Goal: Transaction & Acquisition: Book appointment/travel/reservation

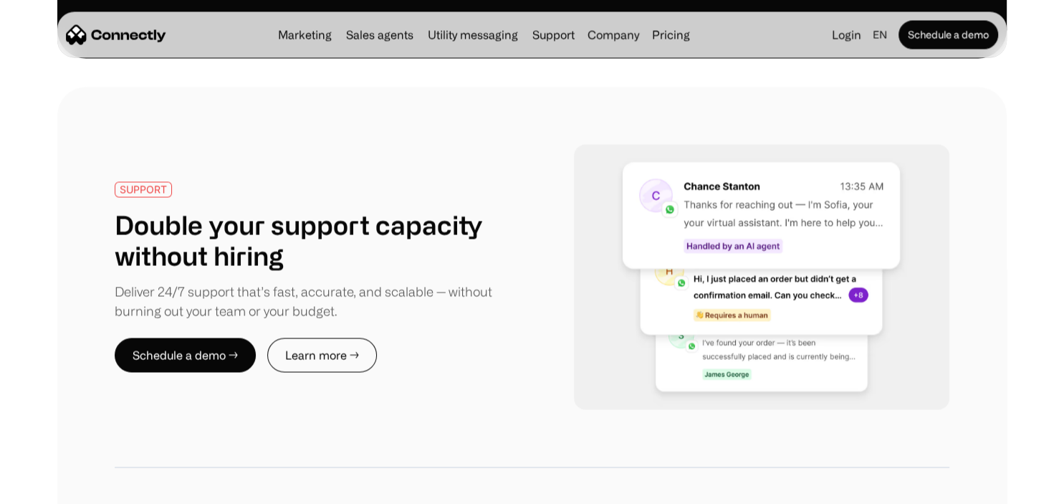
scroll to position [2722, 0]
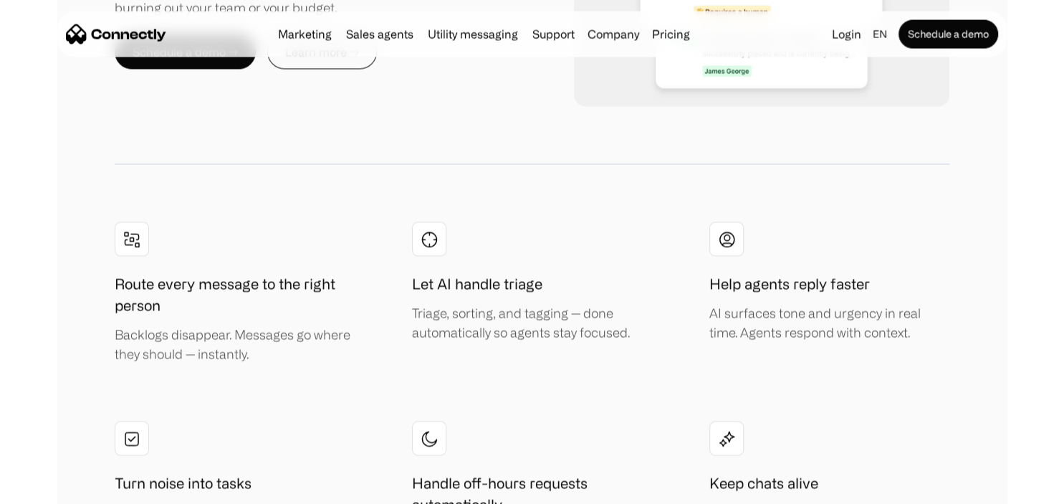
click at [362, 44] on div "Marketing Sales agents Utility messaging Support Company About us Careers Conta…" at bounding box center [483, 34] width 423 height 20
click at [405, 31] on link "Sales agents" at bounding box center [379, 34] width 79 height 11
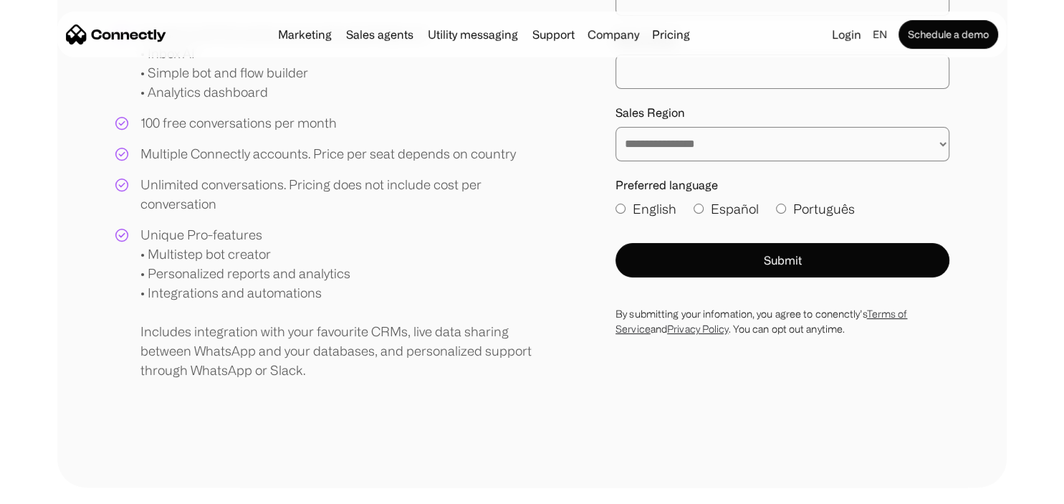
scroll to position [378, 0]
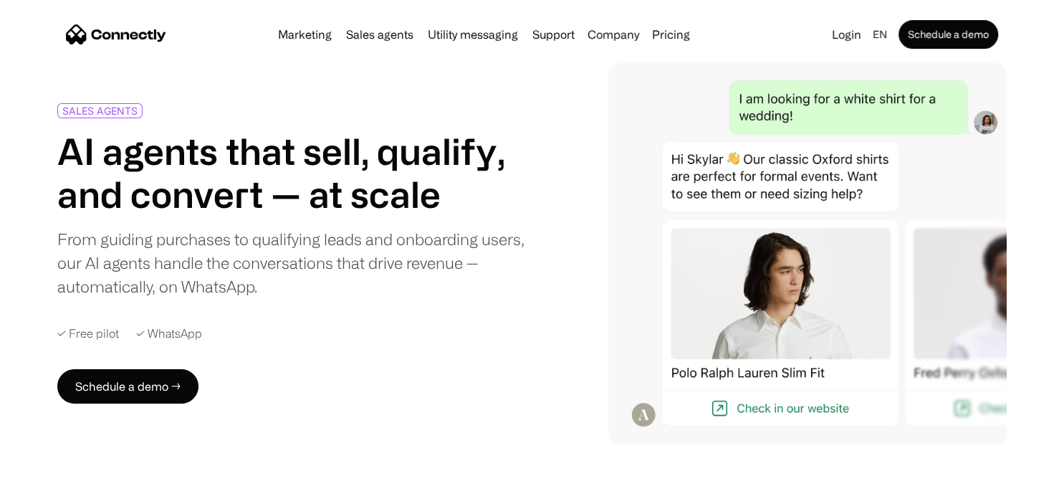
scroll to position [75, 0]
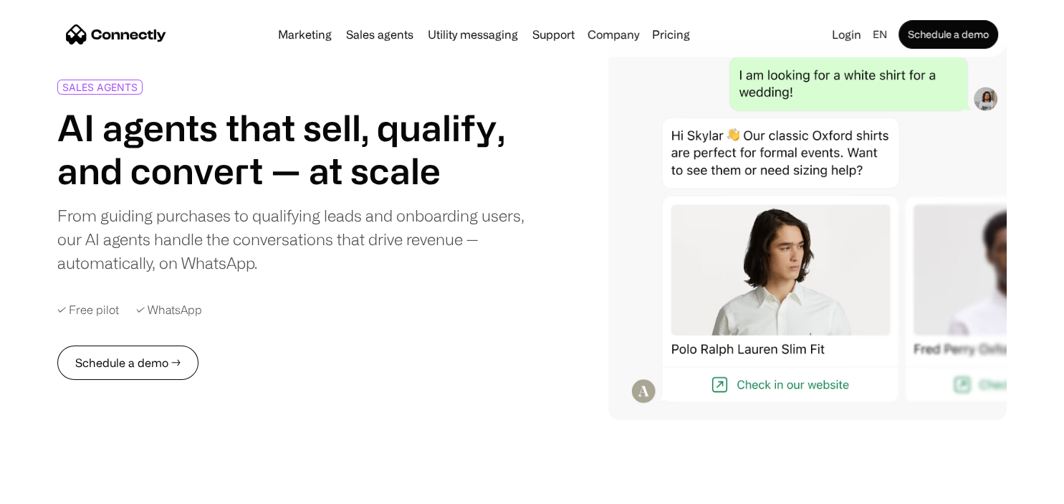
click at [110, 371] on link "Schedule a demo →" at bounding box center [127, 362] width 141 height 34
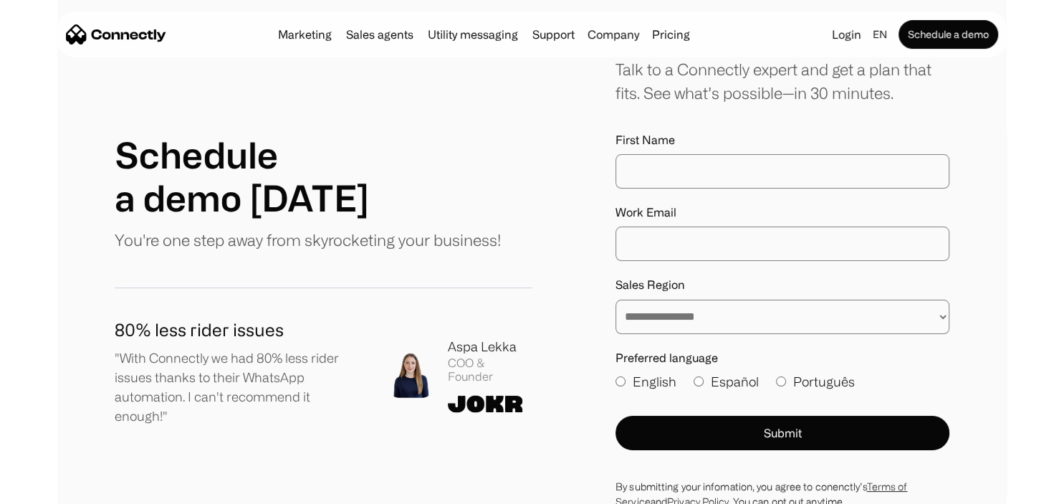
scroll to position [151, 0]
